Goal: Task Accomplishment & Management: Complete application form

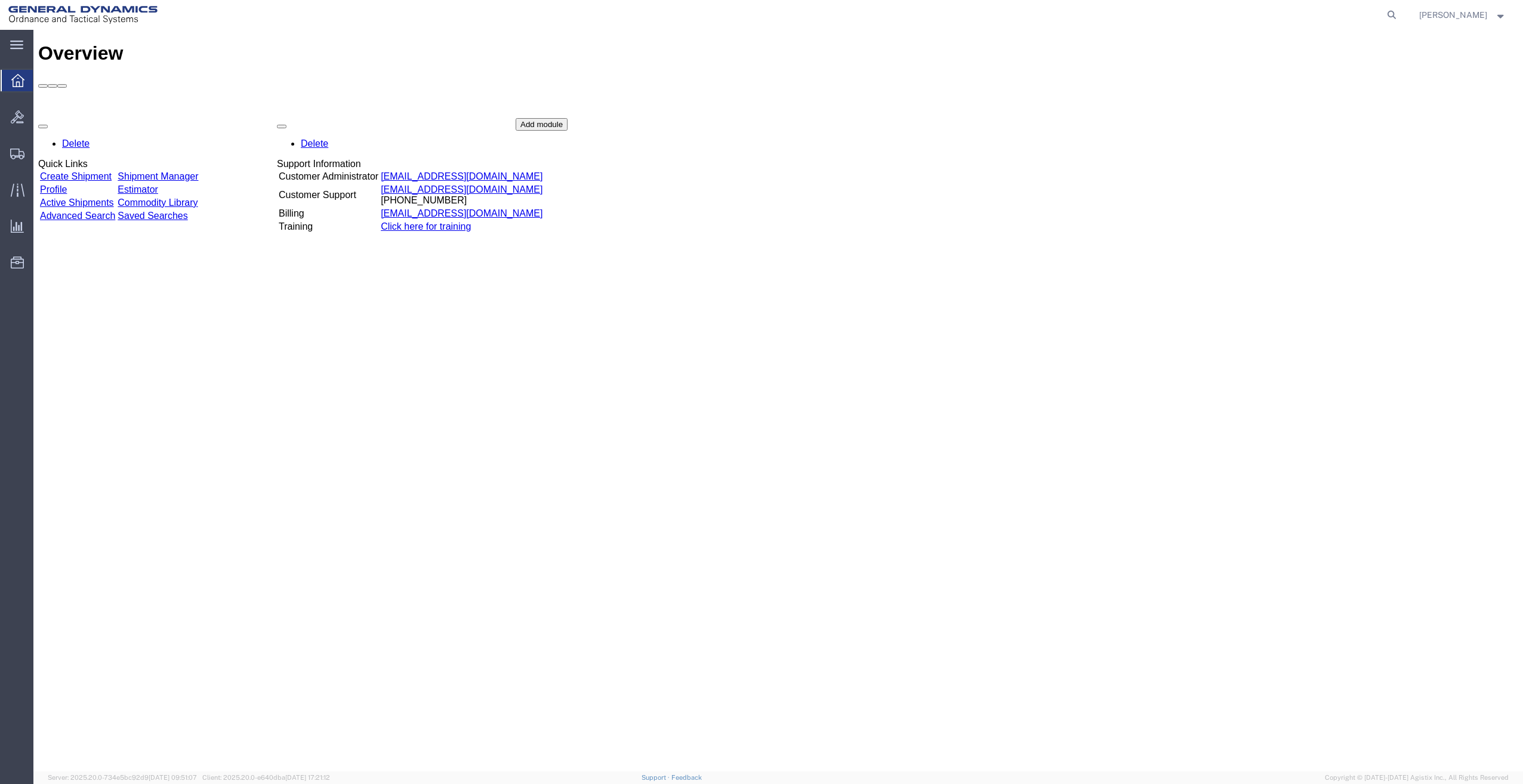
click at [102, 171] on link "Create Shipment" at bounding box center [76, 176] width 71 height 10
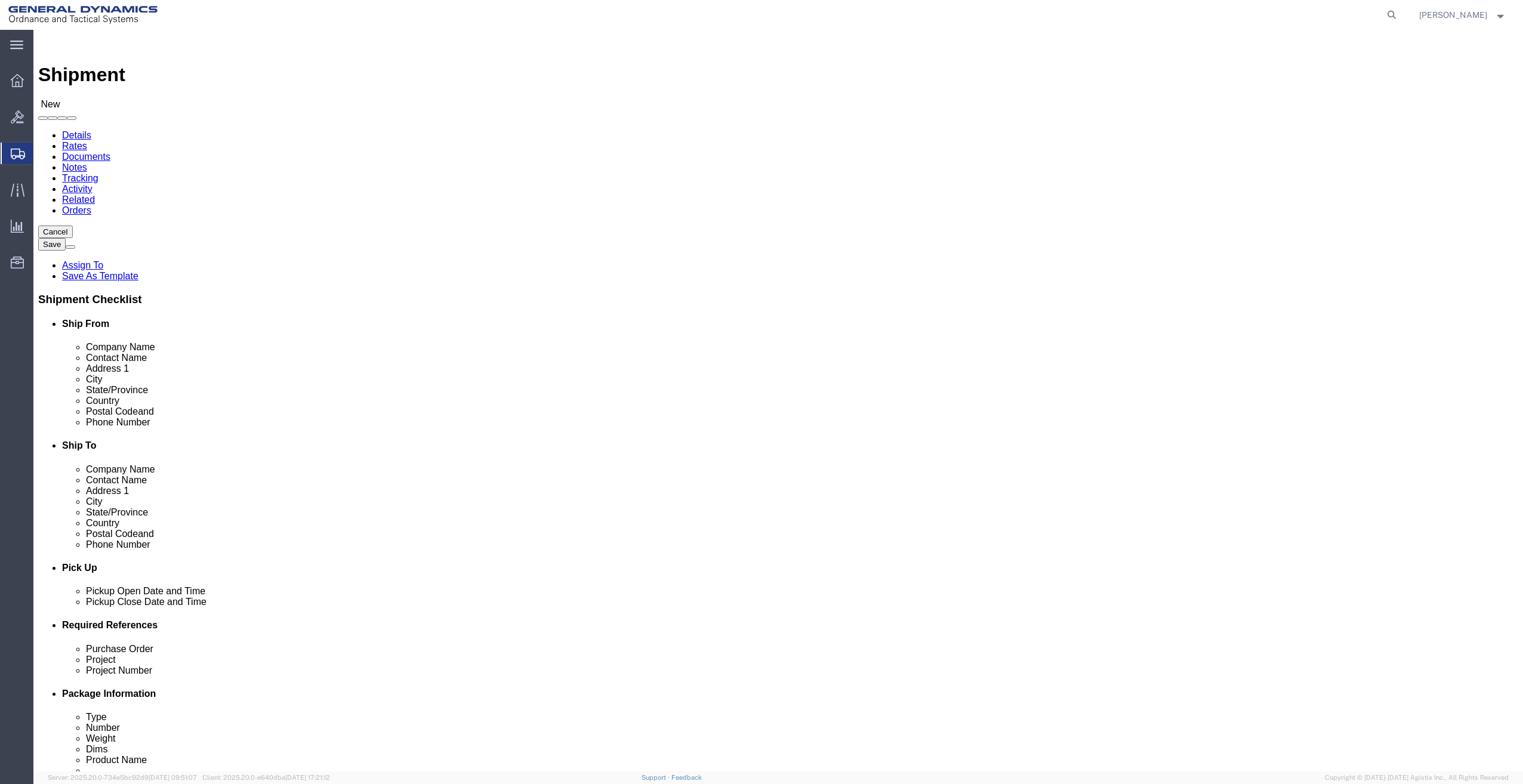
select select
select select "MYPROFILE"
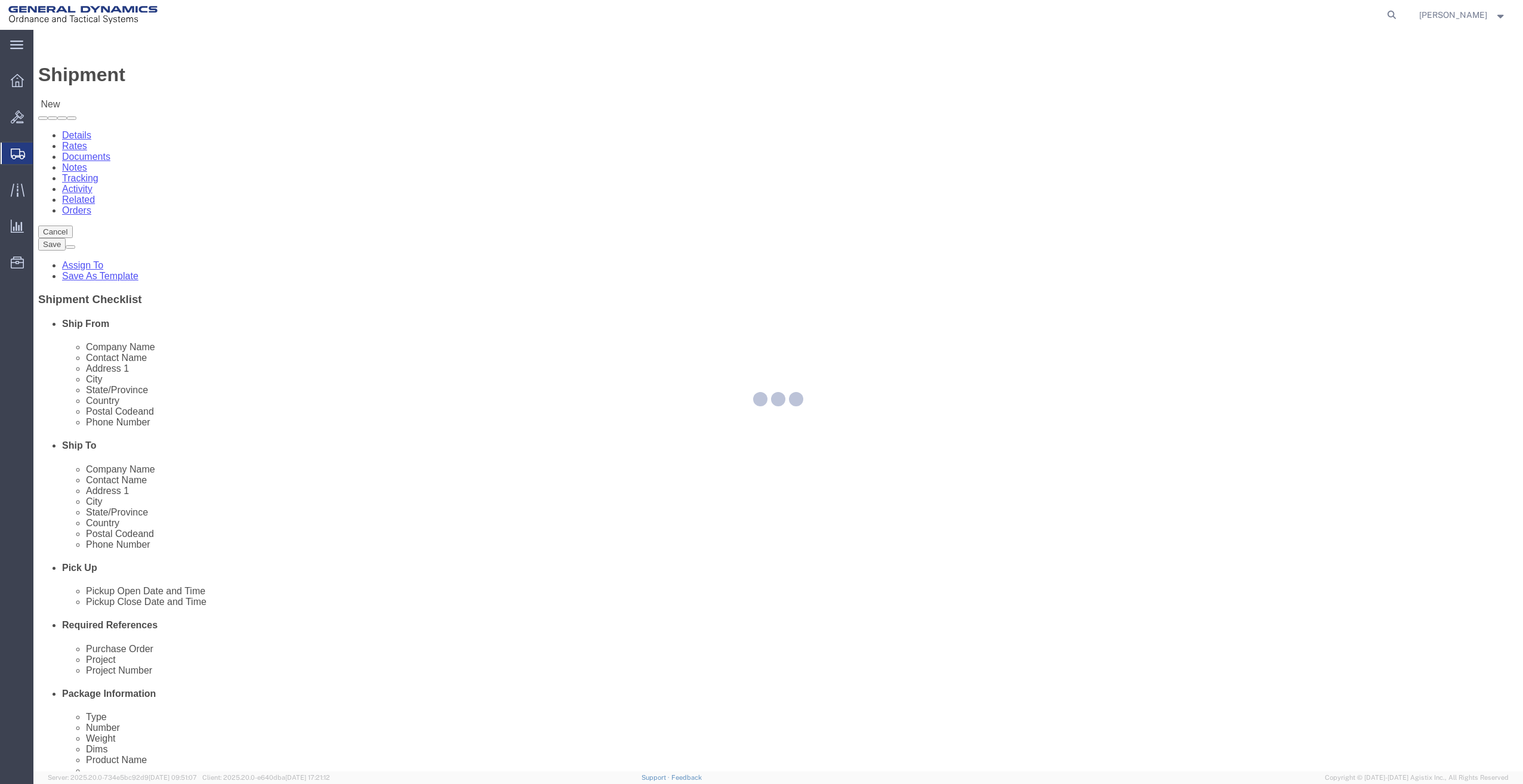
type input "General Dynamics - OTS"
type input "[PERSON_NAME]"
type input "[STREET_ADDRESS]"
type input "SACO"
type input "04072"
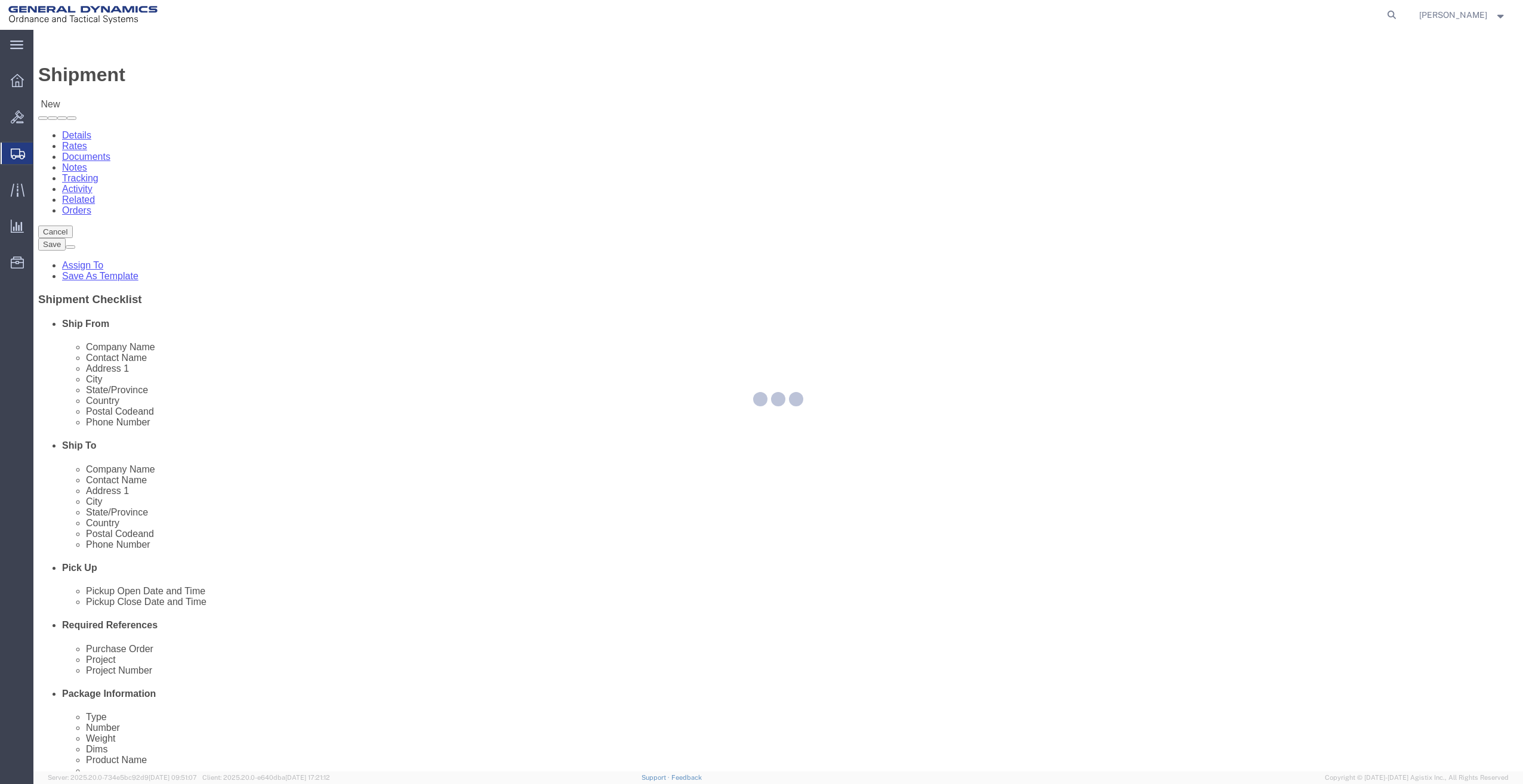
type input "[PHONE_NUMBER]"
type input "[PERSON_NAME][EMAIL_ADDRESS][PERSON_NAME][DOMAIN_NAME]"
checkbox input "true"
select select "ME"
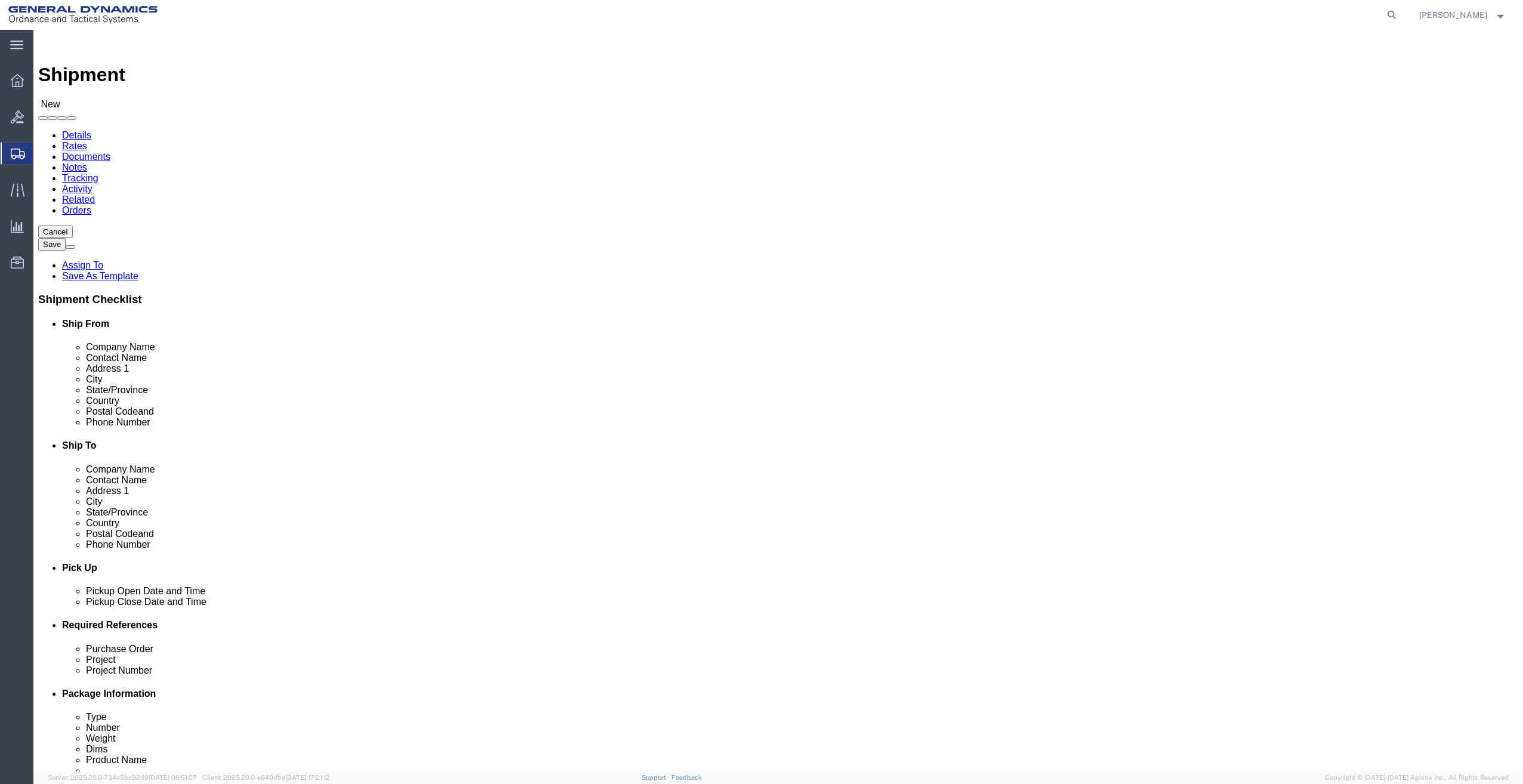
click input "text"
paste input "PDS Freight Services C/O Crane Worldwide Logistics"
type input "PDS Freight Services C/O Crane Worldwide Logistics"
click input "text"
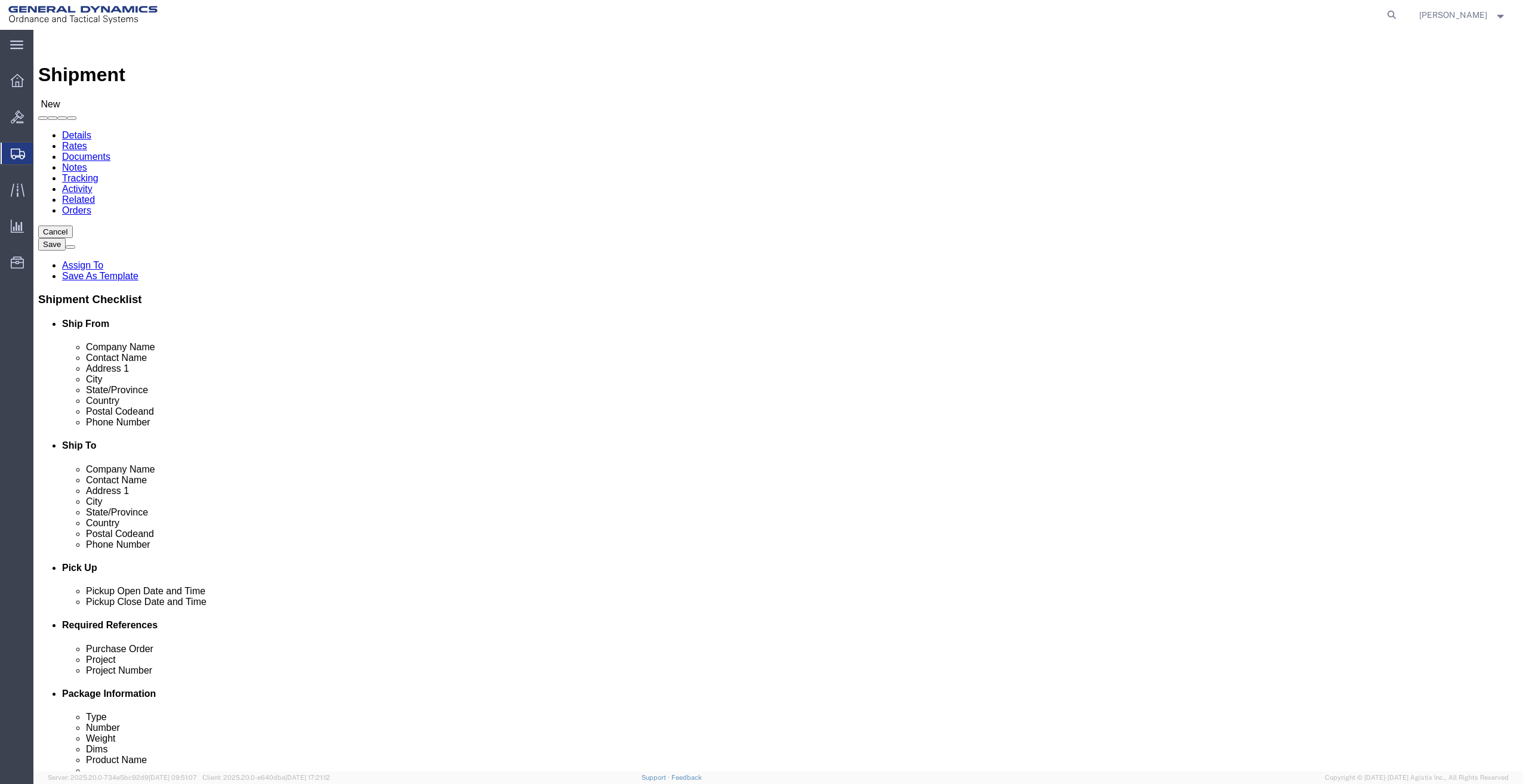
type input "[PERSON_NAME]"
click label "City"
click input "text"
type input "2"
select select
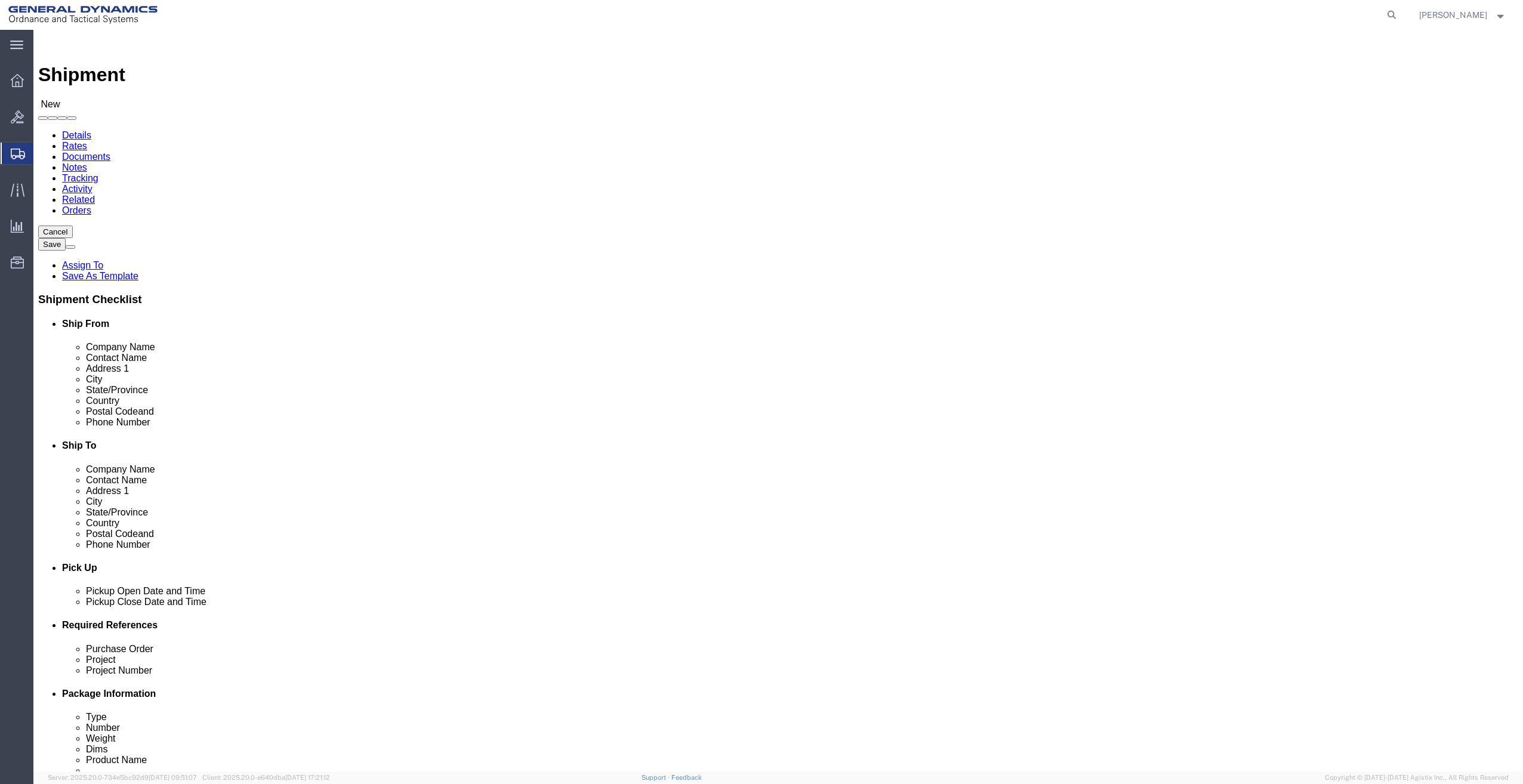
click div "Location My Profile Location GD-OTS [GEOGRAPHIC_DATA] (Commerce) GD-OTS [GEOGRA…"
drag, startPoint x: 871, startPoint y: 274, endPoint x: 779, endPoint y: 287, distance: 92.9
click div "Location My Profile Location GD-OTS [GEOGRAPHIC_DATA] (Commerce) GD-OTS [GEOGRA…"
paste input "[STREET_ADDRESS]"
type input "[STREET_ADDRESS]"
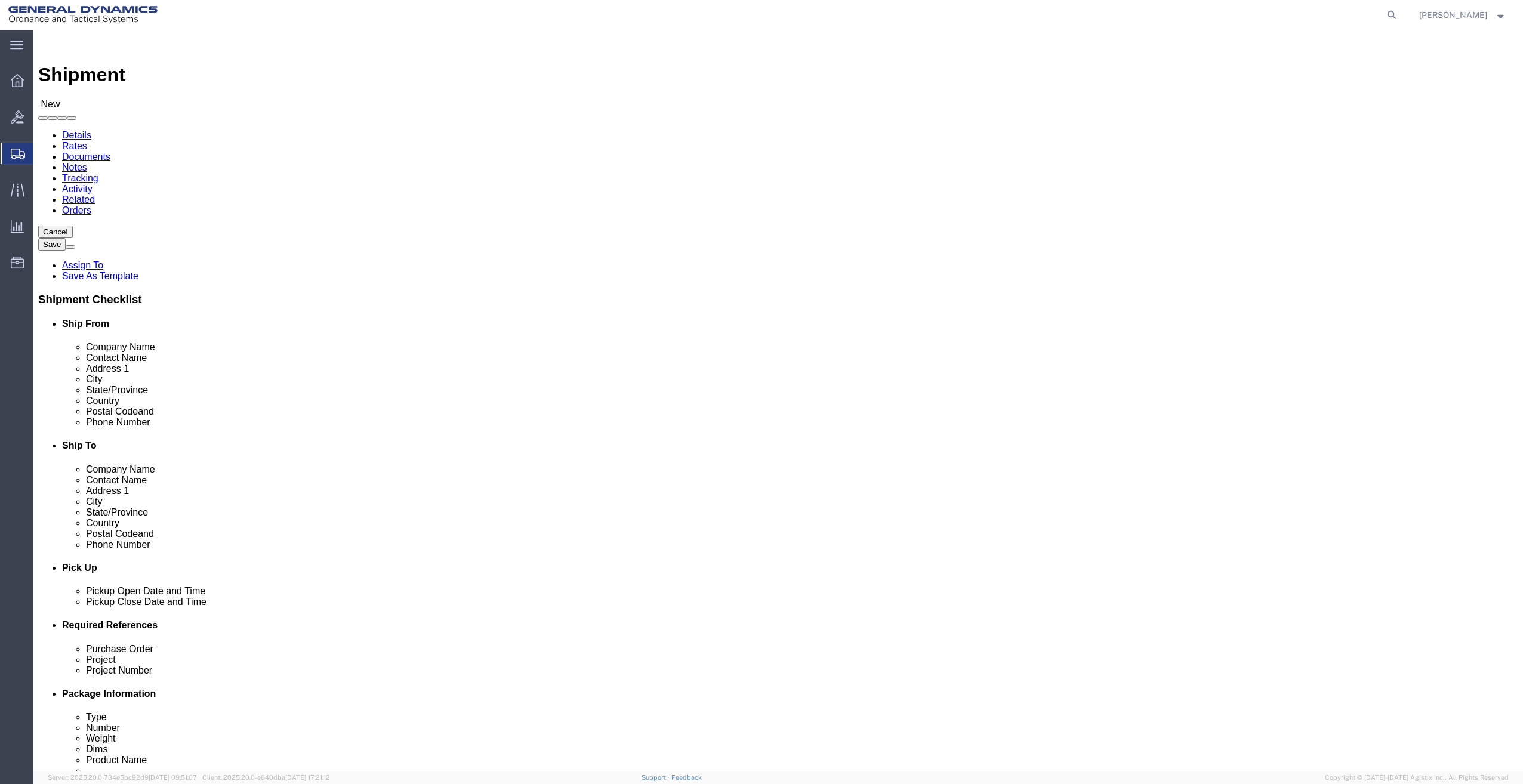
select select
click input "text"
type input "s"
type input "Suite 110"
click input "text"
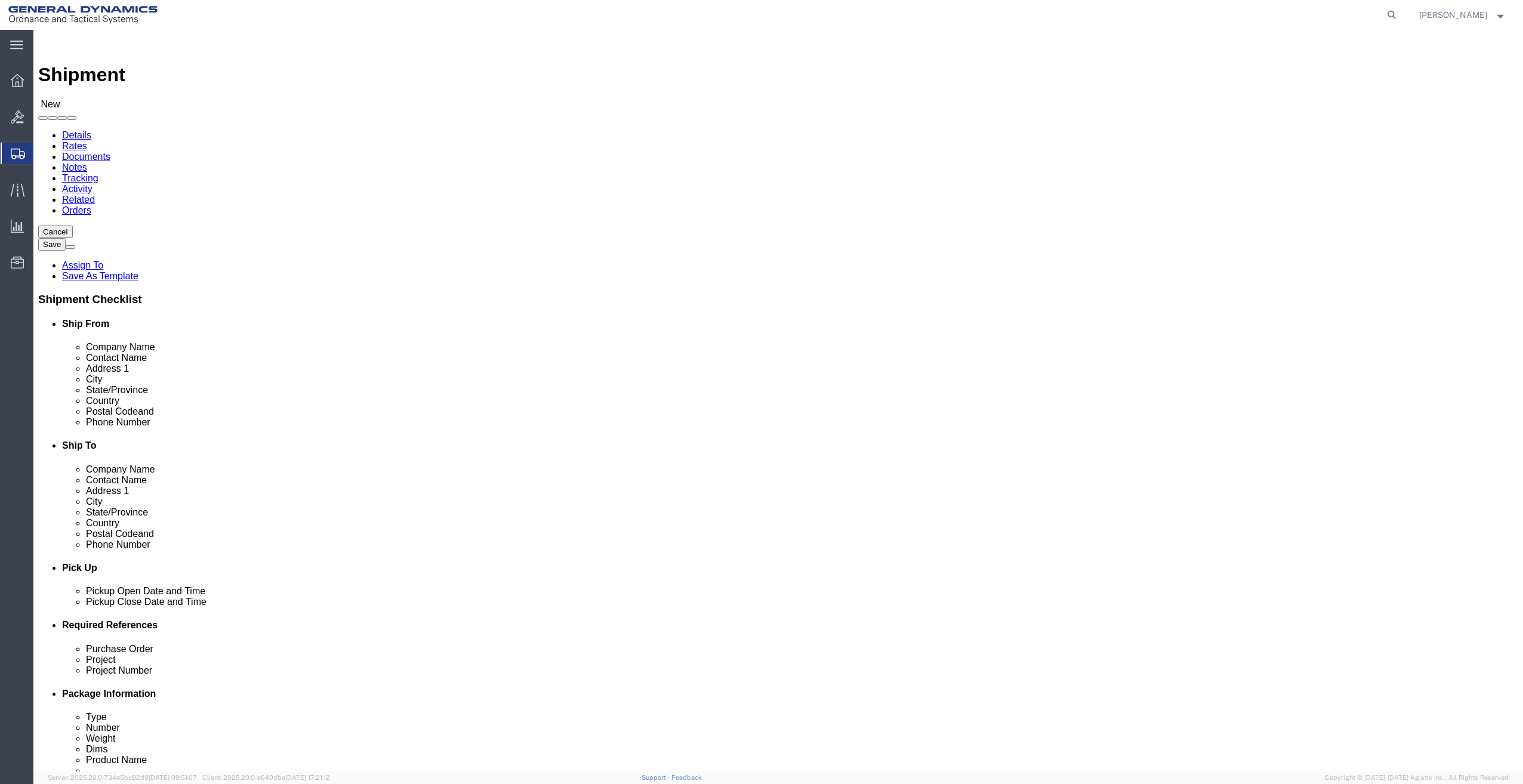
type input "[GEOGRAPHIC_DATA]"
select select
click body "Shipment New Details Rates Documents Notes Tracking Activity Related Orders Can…"
type input "n"
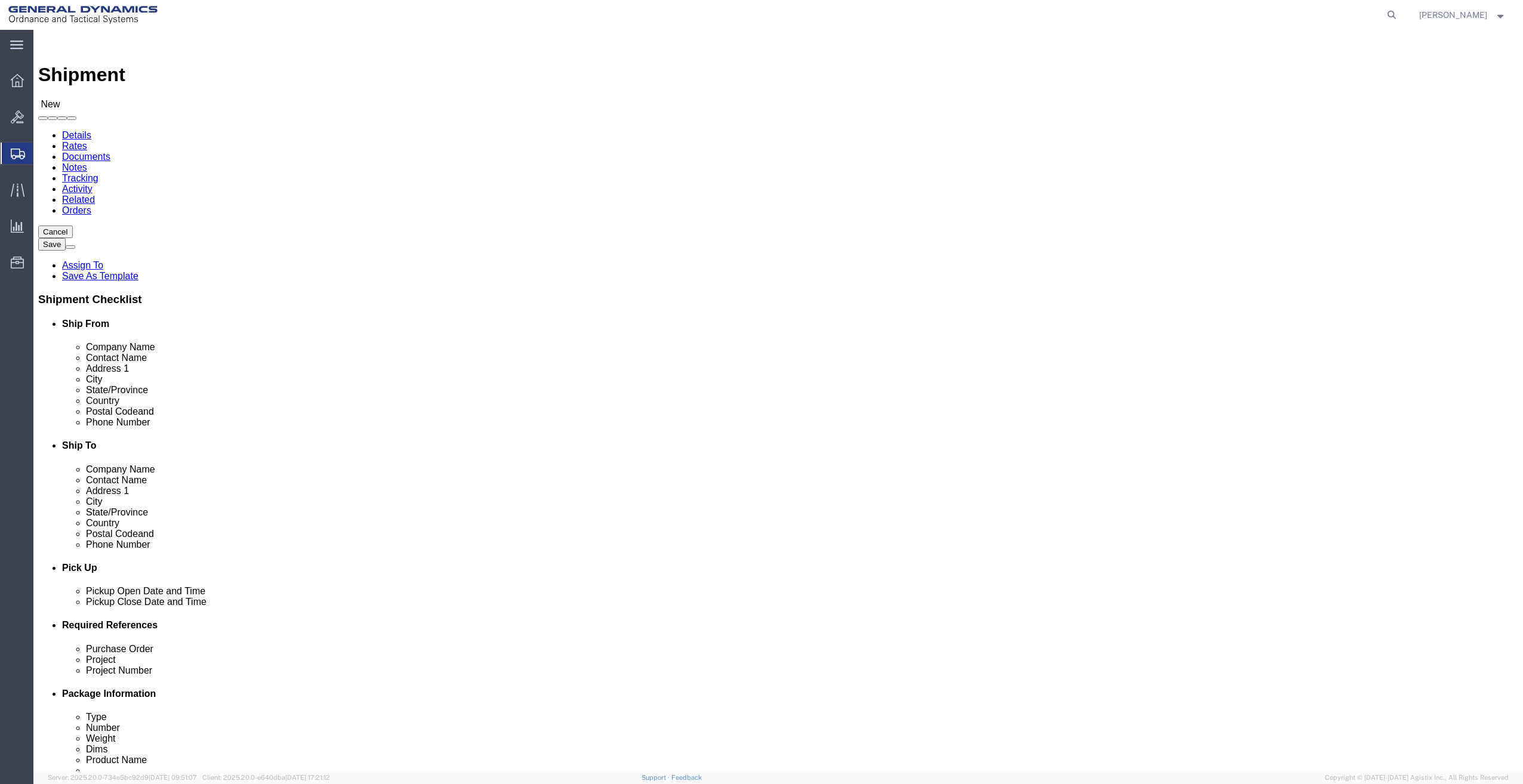
select select
select select "NY"
click input "Postal Code"
type input "11413"
select select
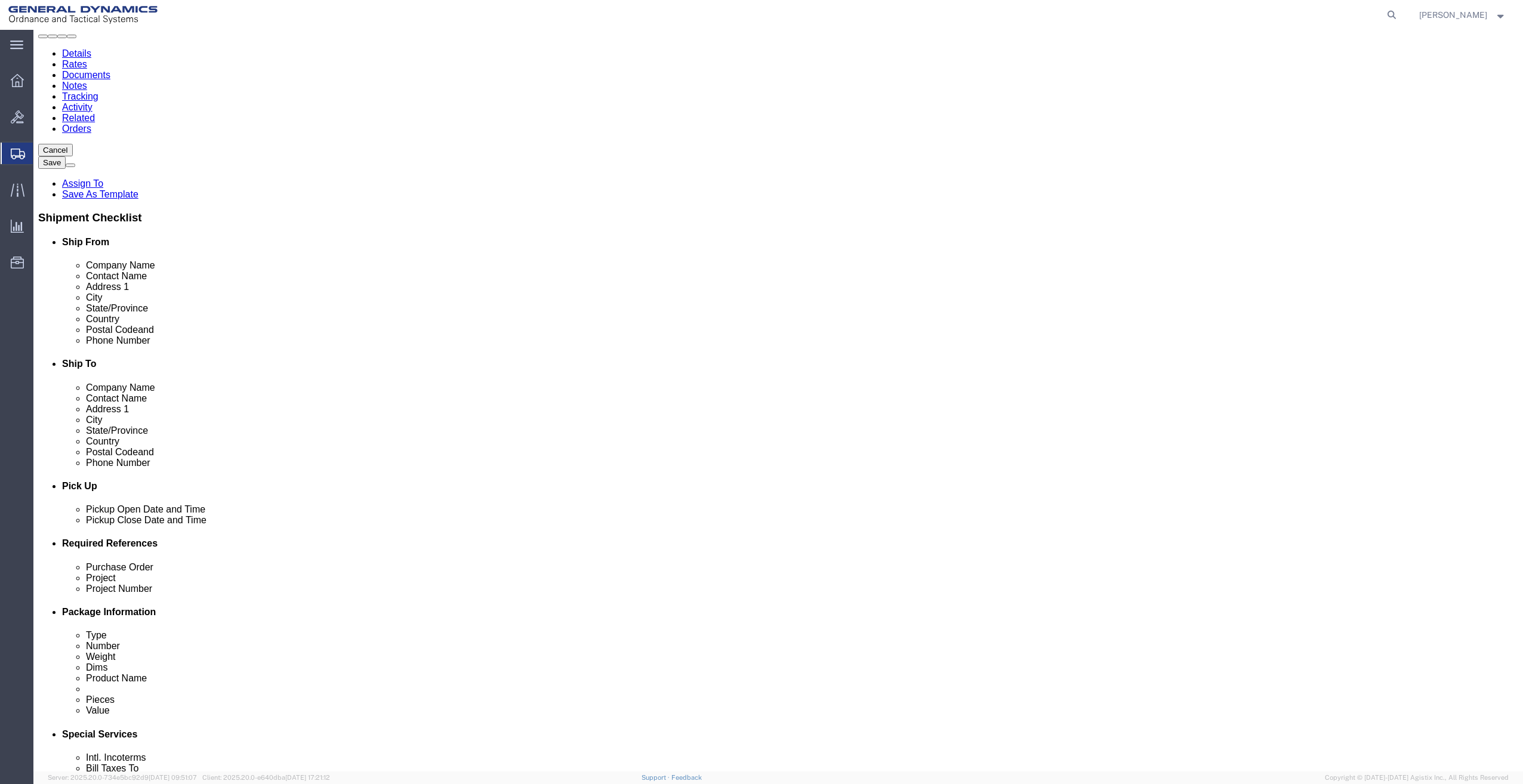
scroll to position [90, 0]
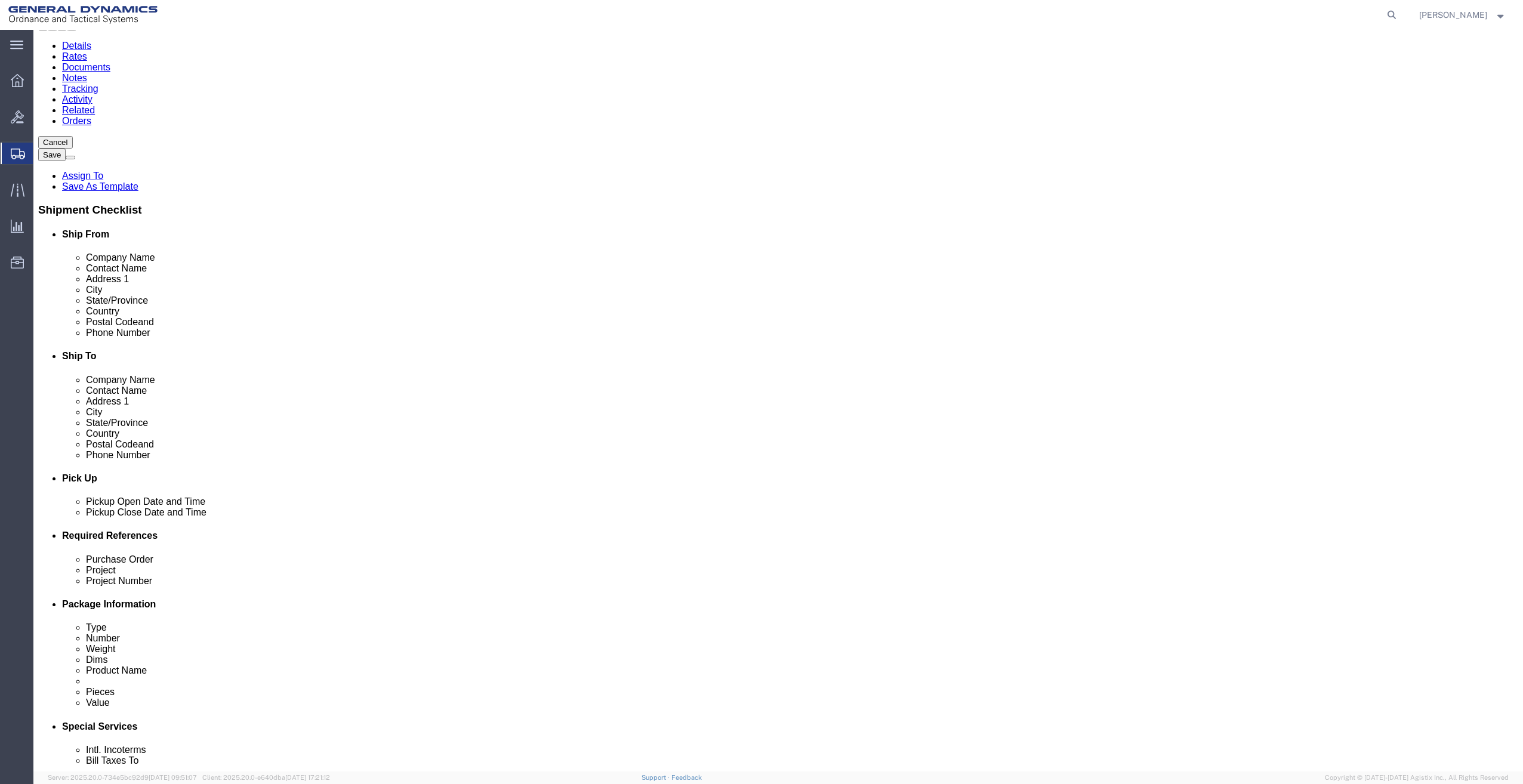
type input "7189388828"
click input "text"
drag, startPoint x: 266, startPoint y: 650, endPoint x: 157, endPoint y: 644, distance: 109.2
click div "Purchase Order 28652 PO KFX-DAPA KD33AA5PP02"
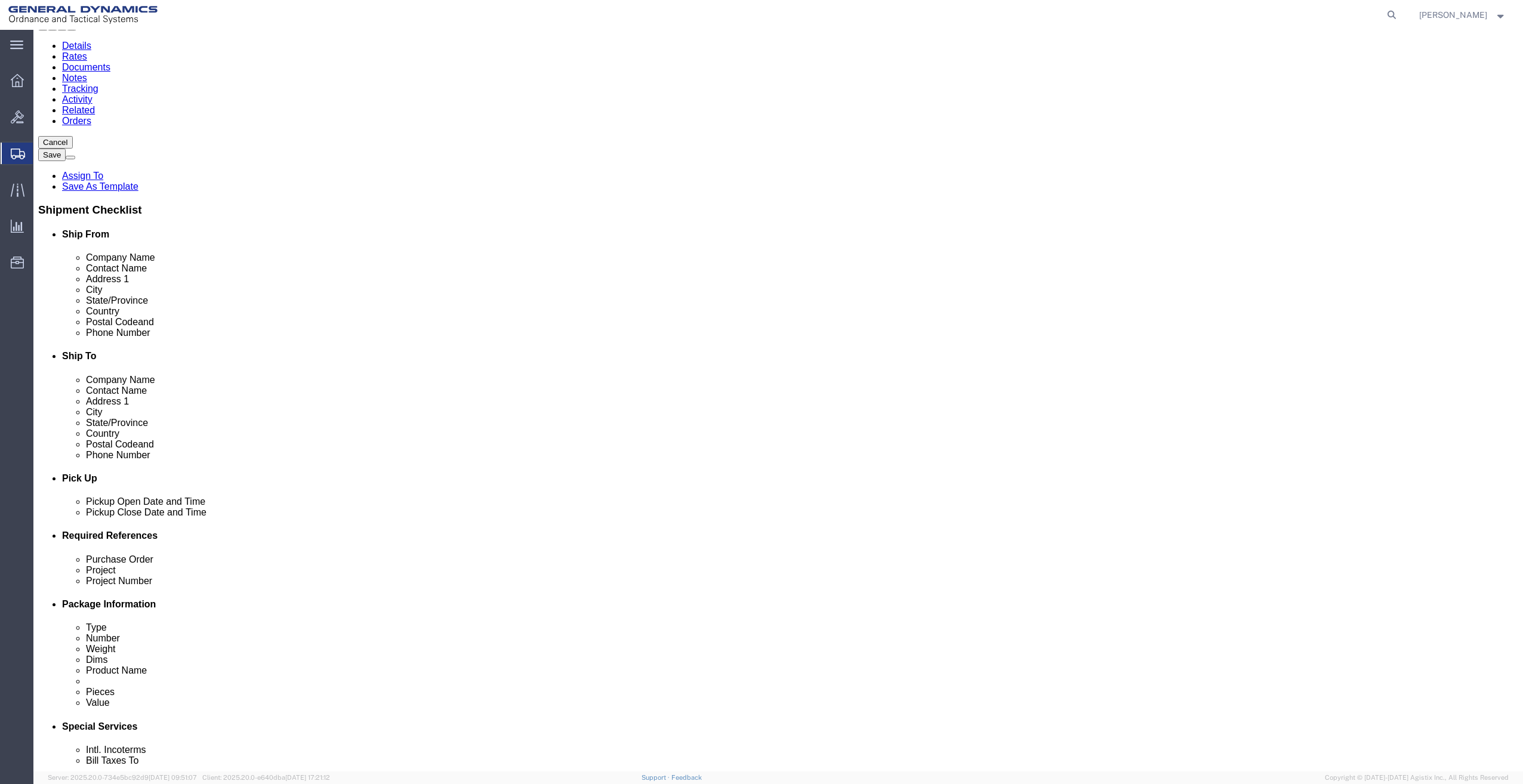
click input "28652 PO KFX-DAPA KD33AA5PP02"
drag, startPoint x: 251, startPoint y: 644, endPoint x: 386, endPoint y: 665, distance: 136.6
click div "Purchase Order 28652 PO KFX-DAPA KD33AA5PP02 Project Project Number Select Acco…"
type input "28652 PO KFX-DAPA KD33AA5PP02"
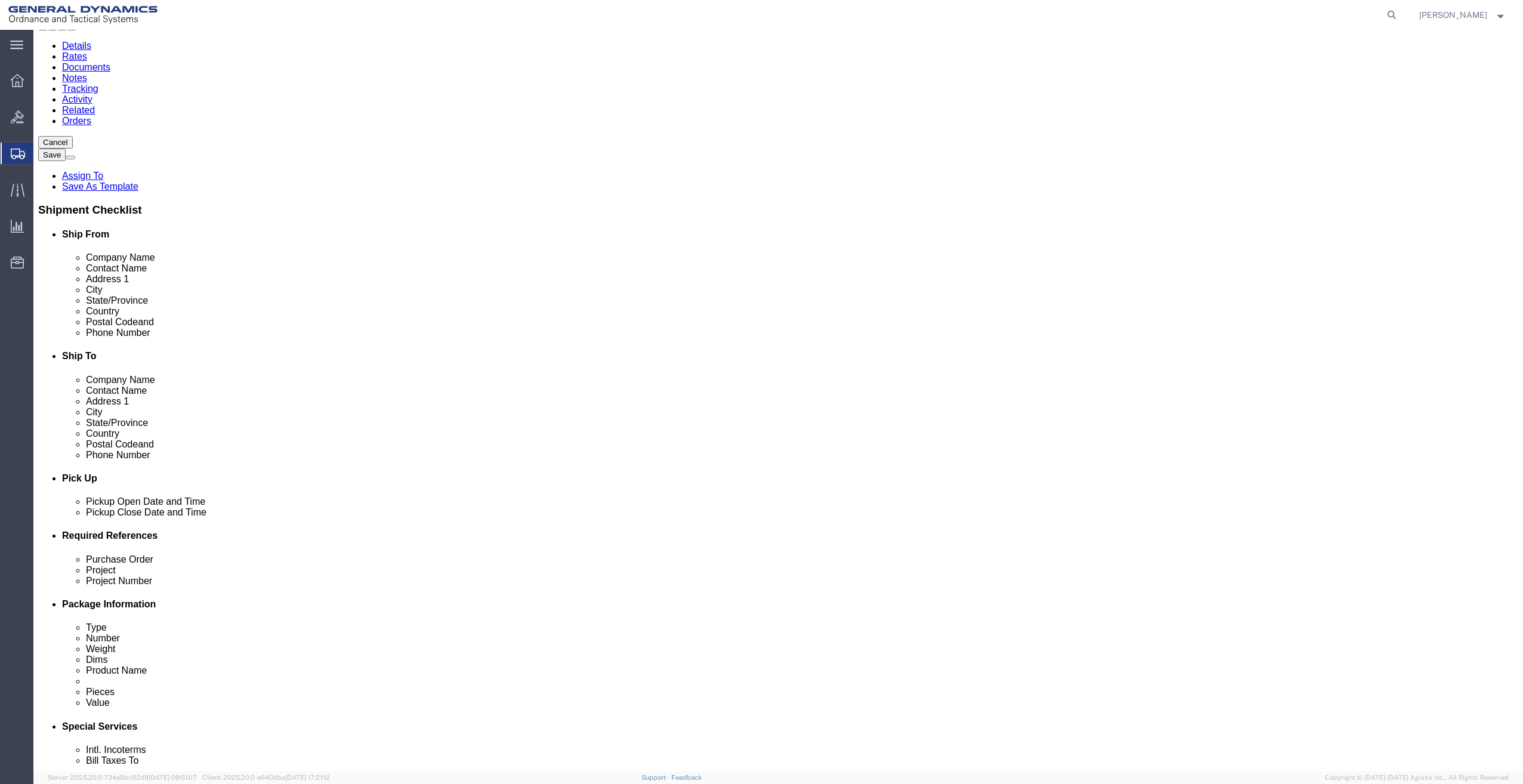
scroll to position [0, 0]
click div "28652 PO KFX-DAPA KD33AA5PP02"
drag, startPoint x: 313, startPoint y: 647, endPoint x: 156, endPoint y: 678, distance: 160.0
click div "Ship From Location Location My Profile Location My Profile Location GD-OTS [GEO…"
click div "28652 PO KFX-DAPA KD33AA5PP02"
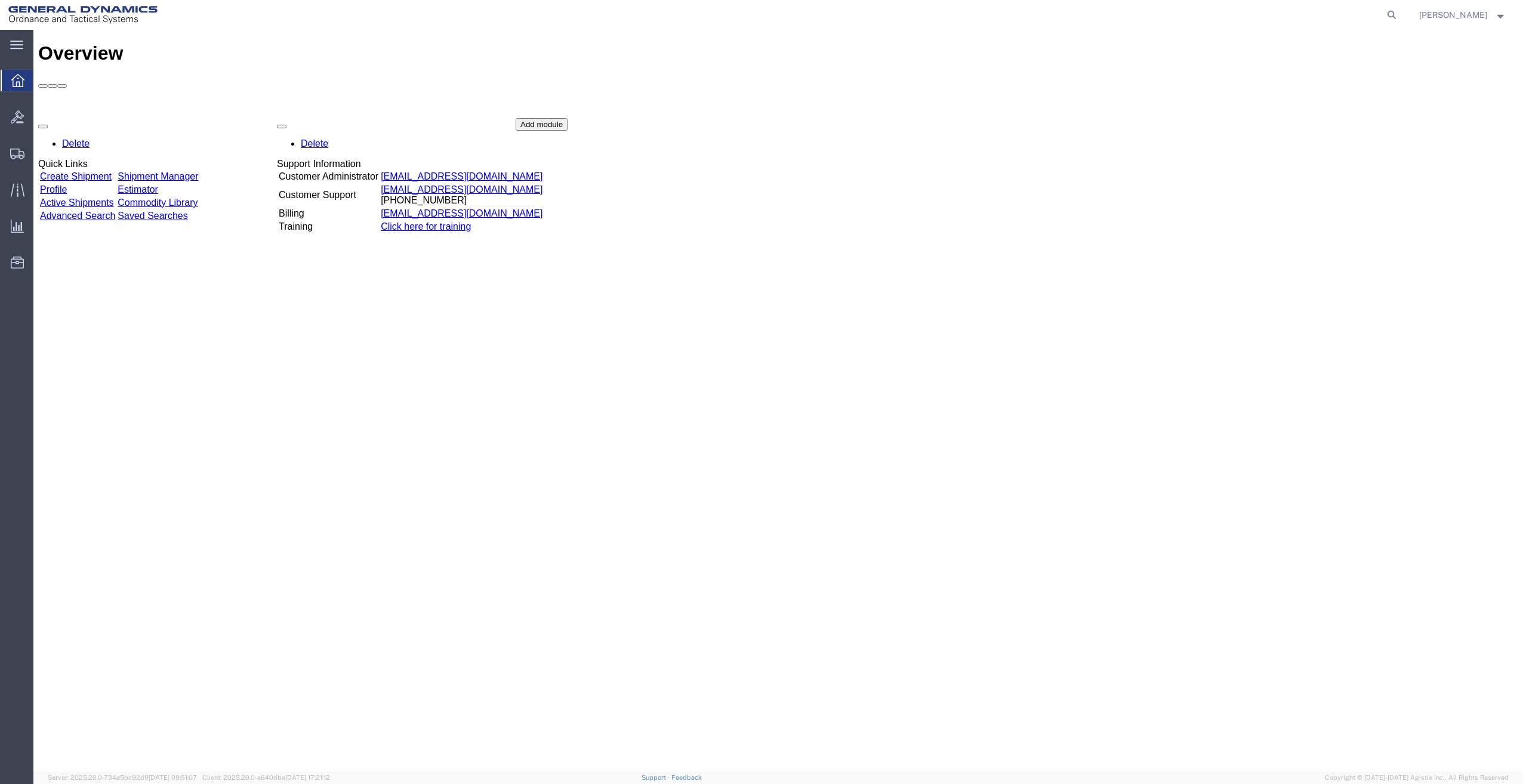
click at [90, 171] on td "Create Shipment" at bounding box center [77, 177] width 76 height 12
click at [1400, 16] on icon at bounding box center [1392, 15] width 17 height 17
click at [1168, 16] on input "search" at bounding box center [1202, 15] width 363 height 28
click at [1217, 177] on div "Delete Quick Links Create Shipment Shipment Manager Profile Estimator Active Sh…" at bounding box center [778, 207] width 1480 height 179
